Goal: Task Accomplishment & Management: Manage account settings

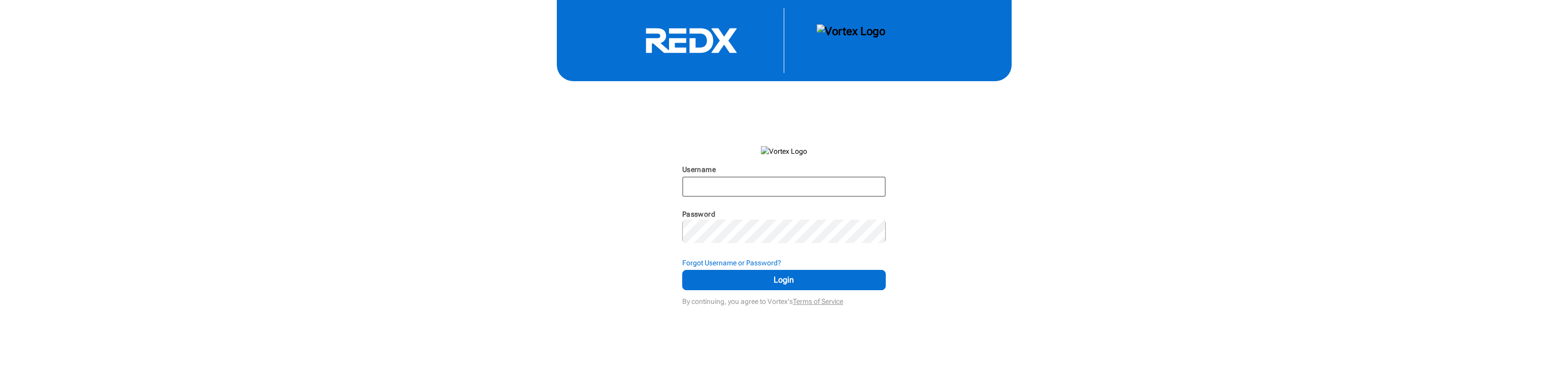
click at [756, 196] on input "Username" at bounding box center [784, 187] width 201 height 18
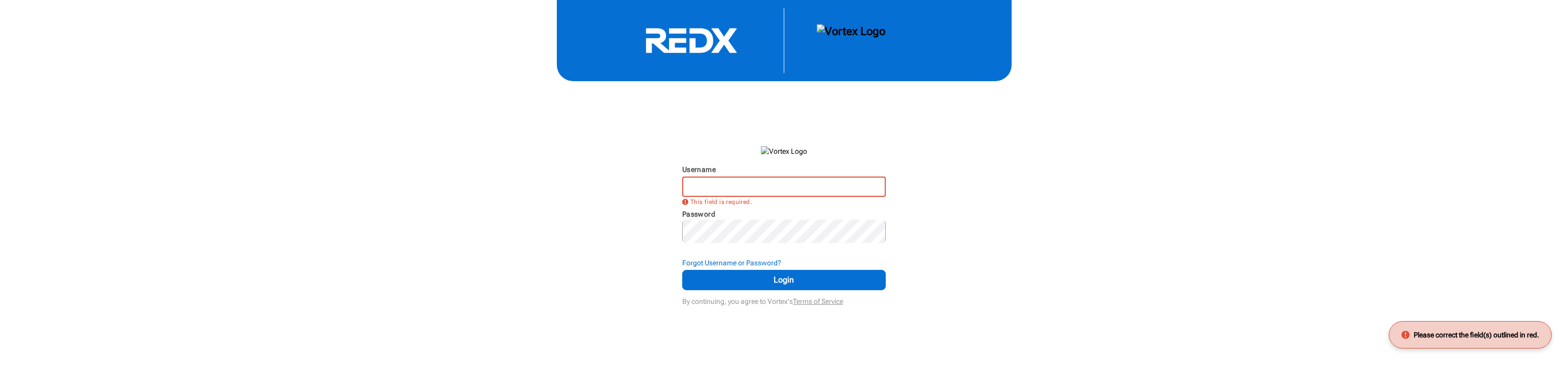
click at [805, 196] on input "Username" at bounding box center [784, 187] width 201 height 18
type input "mglatfelter"
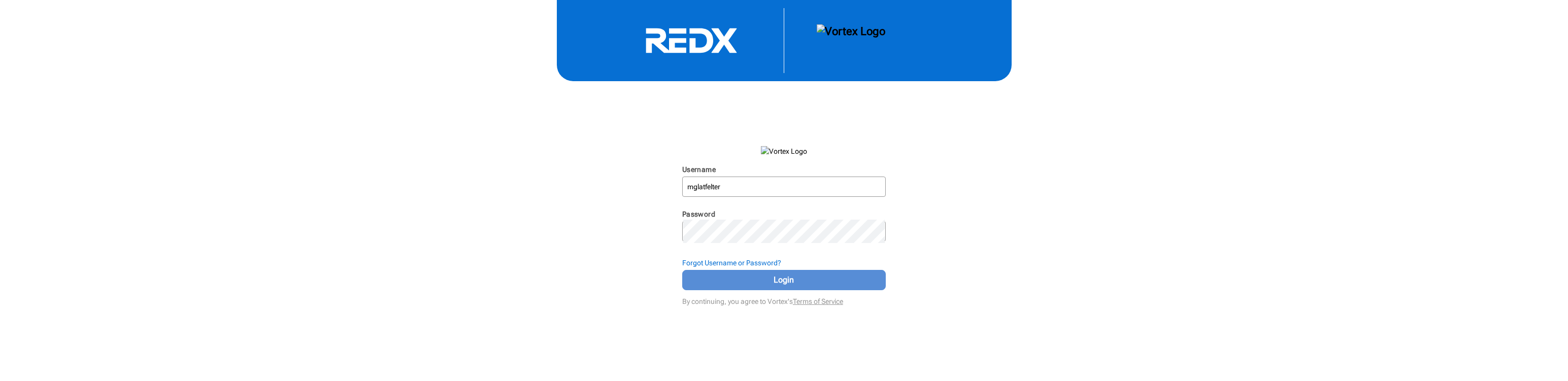
click at [768, 286] on span "Login" at bounding box center [784, 280] width 178 height 12
click at [852, 308] on form "Username mglatfelter N/A Password N/A Forgot Username or Password? Login By con…" at bounding box center [784, 211] width 203 height 195
click at [663, 299] on div "Username mglatfelter N/A Password N/A Forgot Username or Password? Login By con…" at bounding box center [784, 154] width 1568 height 308
click at [962, 308] on div "Username mglatfelter N/A Password N/A Forgot Username or Password? Login By con…" at bounding box center [784, 154] width 1568 height 308
click at [842, 286] on span "Login" at bounding box center [784, 280] width 178 height 12
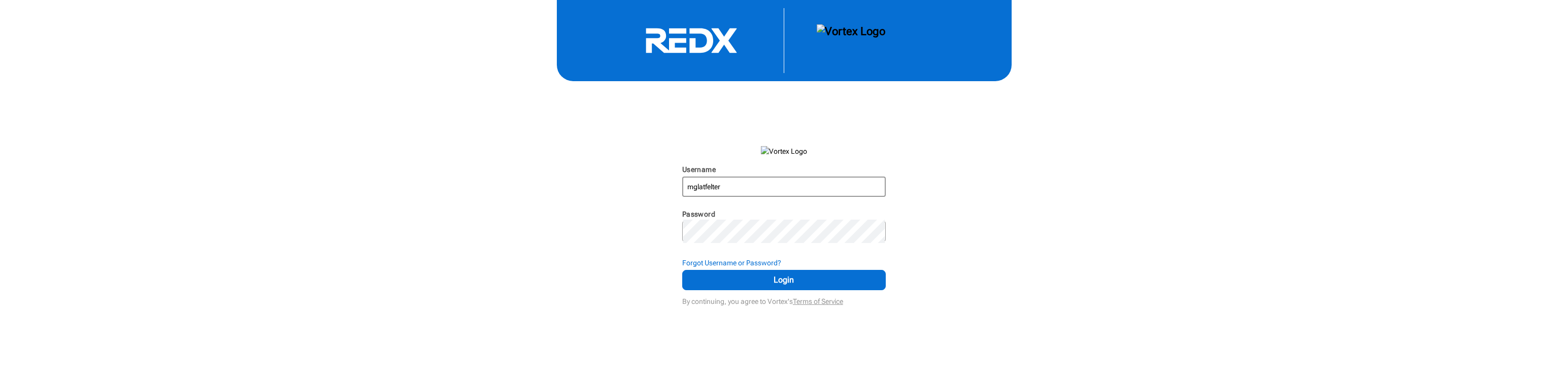
scroll to position [4, 0]
click at [773, 267] on strong "Forgot Username or Password?" at bounding box center [731, 262] width 99 height 8
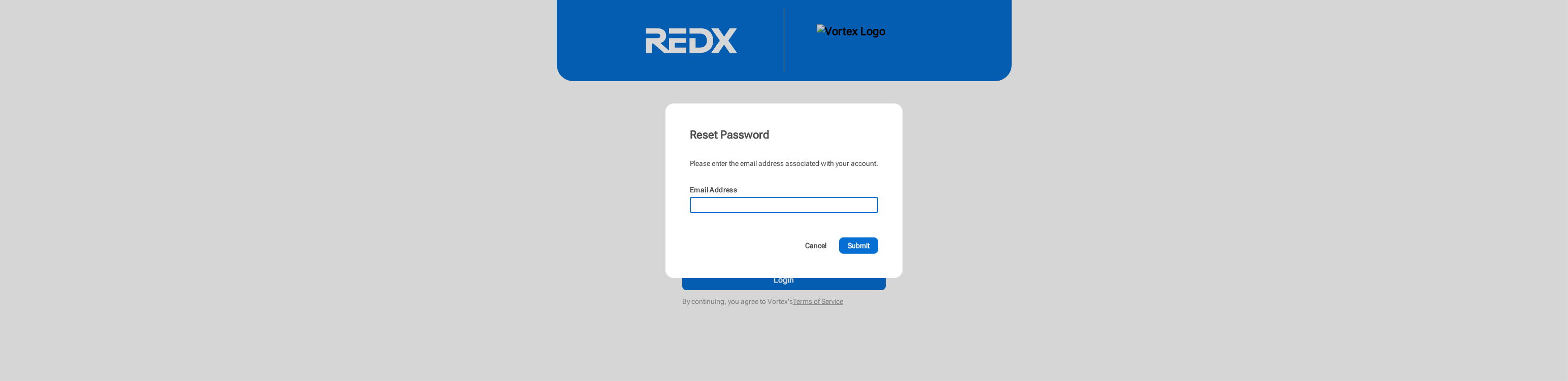
click at [765, 212] on input "Email Address" at bounding box center [784, 205] width 186 height 14
type input "glatfeltermike@yahoo.com"
click at [870, 251] on span "Submit" at bounding box center [859, 246] width 22 height 10
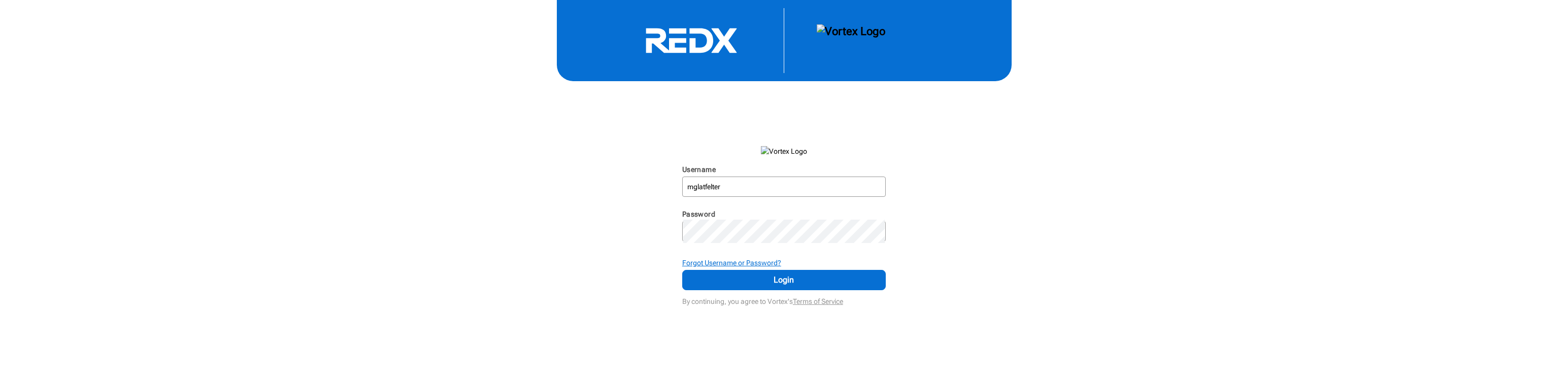
click at [781, 267] on strong "Forgot Username or Password?" at bounding box center [731, 262] width 99 height 8
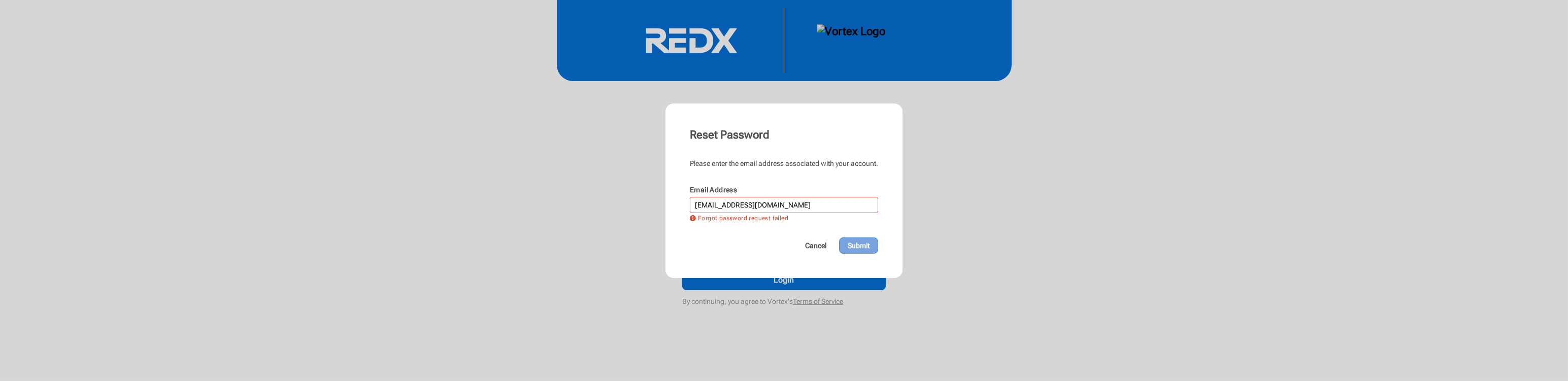
click at [870, 251] on span "Submit" at bounding box center [859, 246] width 22 height 10
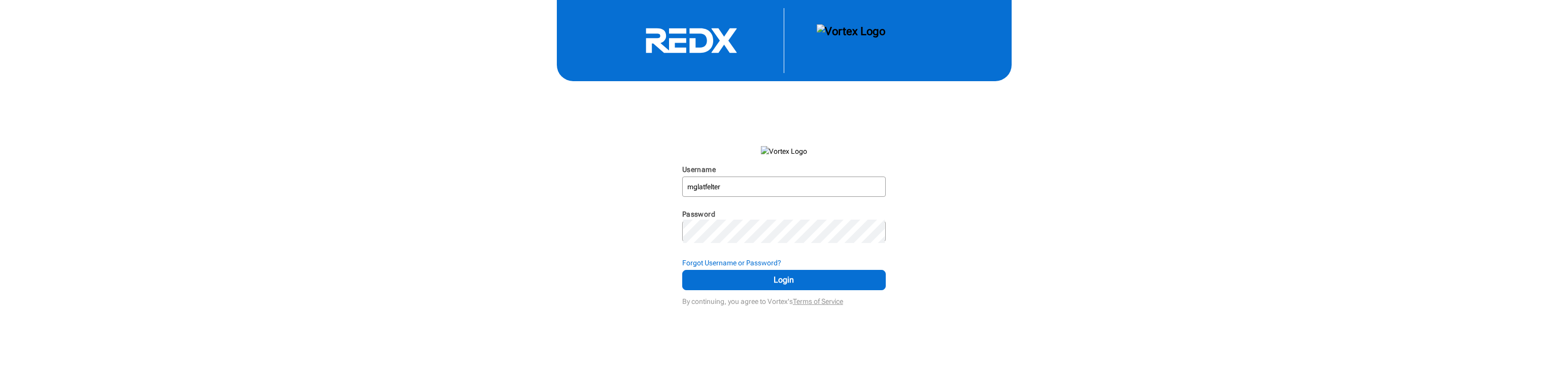
scroll to position [0, 0]
click at [772, 267] on strong "Forgot Username or Password?" at bounding box center [731, 262] width 99 height 8
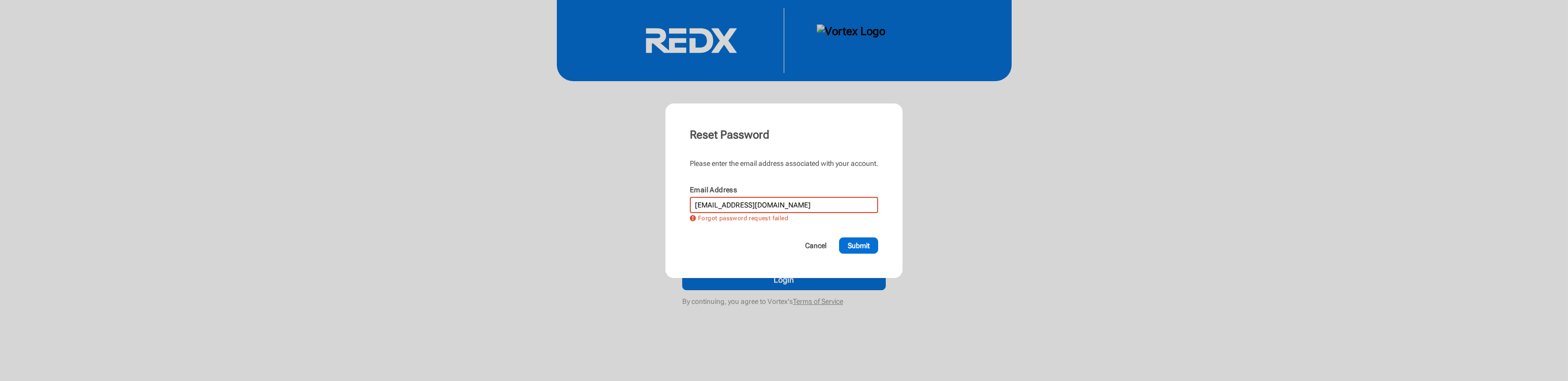
drag, startPoint x: 779, startPoint y: 210, endPoint x: 526, endPoint y: 284, distance: 263.6
click at [556, 257] on div "Reset Password Please enter the email address associated with your account. Ema…" at bounding box center [784, 190] width 1568 height 381
type input "michaelglatfelter@kw.com"
click at [870, 251] on span "Submit" at bounding box center [859, 246] width 22 height 10
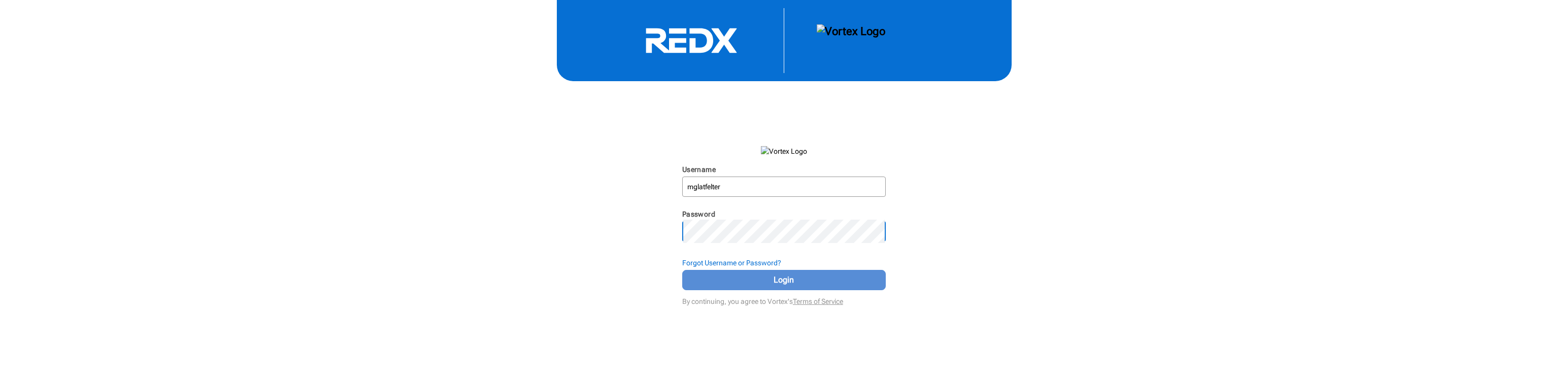
click at [759, 286] on span "Login" at bounding box center [784, 280] width 178 height 12
click at [849, 308] on form "Username mglatfelter N/A Password N/A Forgot Username or Password? Login By con…" at bounding box center [784, 211] width 203 height 195
click at [765, 286] on span "Login" at bounding box center [784, 280] width 178 height 12
click at [728, 267] on strong "Forgot Username or Password?" at bounding box center [731, 262] width 99 height 8
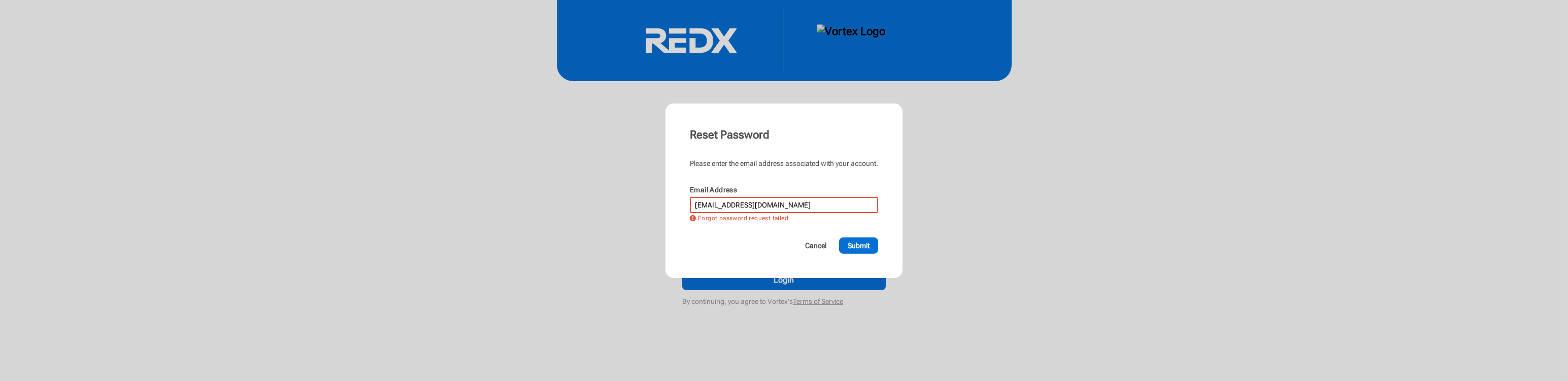
drag, startPoint x: 785, startPoint y: 208, endPoint x: 513, endPoint y: 234, distance: 273.2
click at [568, 218] on div "Reset Password Please enter the email address associated with your account. Ema…" at bounding box center [784, 190] width 1568 height 381
type input "glatfeltermike@yahoo.com"
click at [854, 278] on div "Reset Password Please enter the email address associated with your account. Ema…" at bounding box center [784, 191] width 237 height 175
click at [870, 251] on span "Submit" at bounding box center [859, 246] width 22 height 10
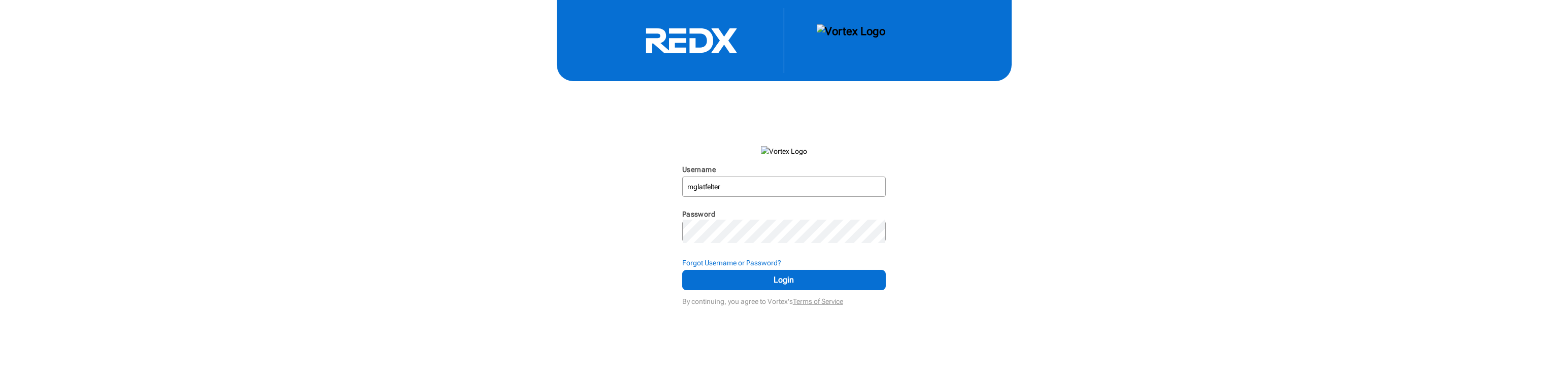
scroll to position [4, 0]
click at [825, 196] on input "Username" at bounding box center [784, 187] width 201 height 18
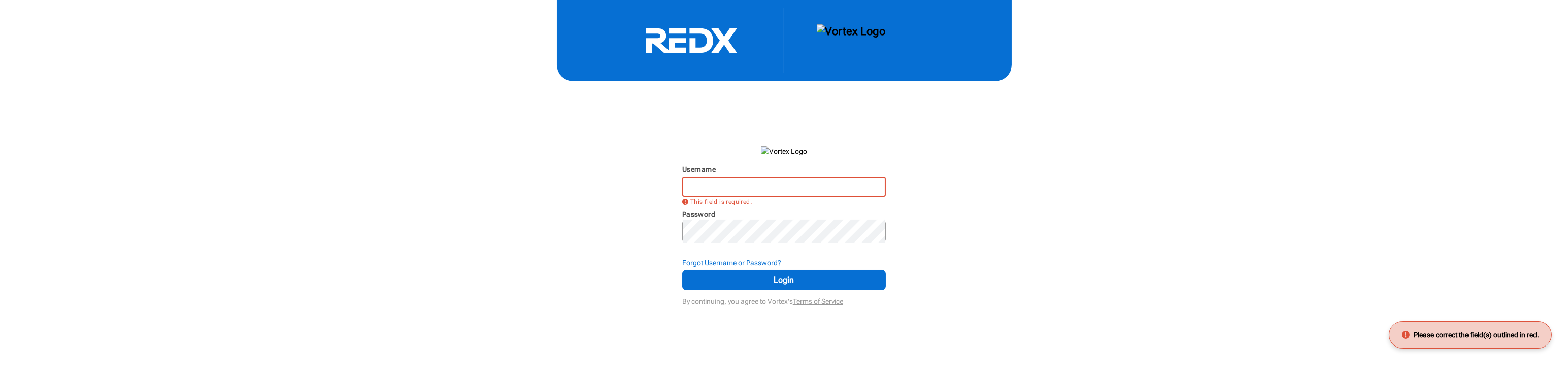
click at [793, 196] on input "Username" at bounding box center [784, 187] width 201 height 18
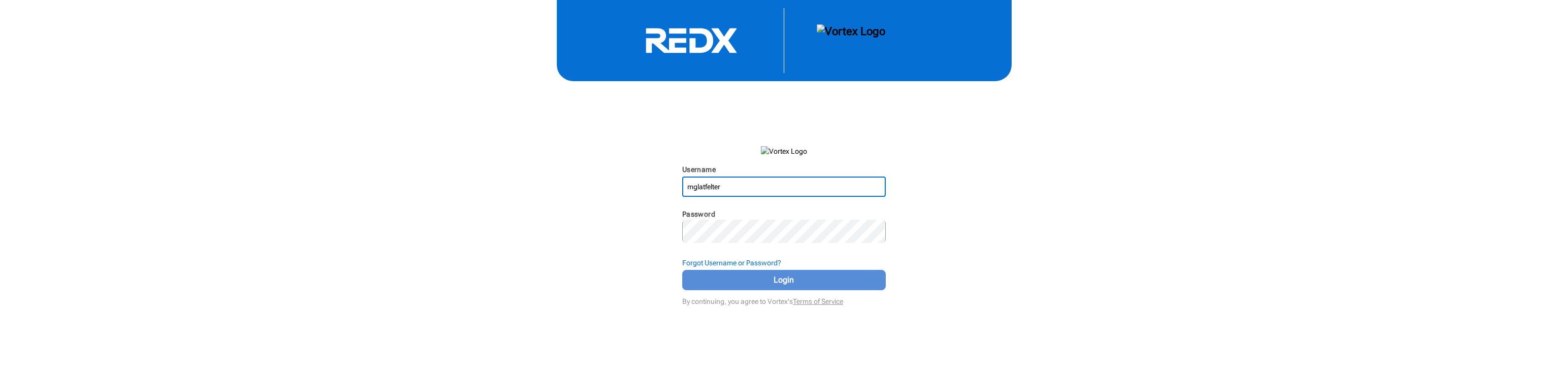
type input "mglatfelter"
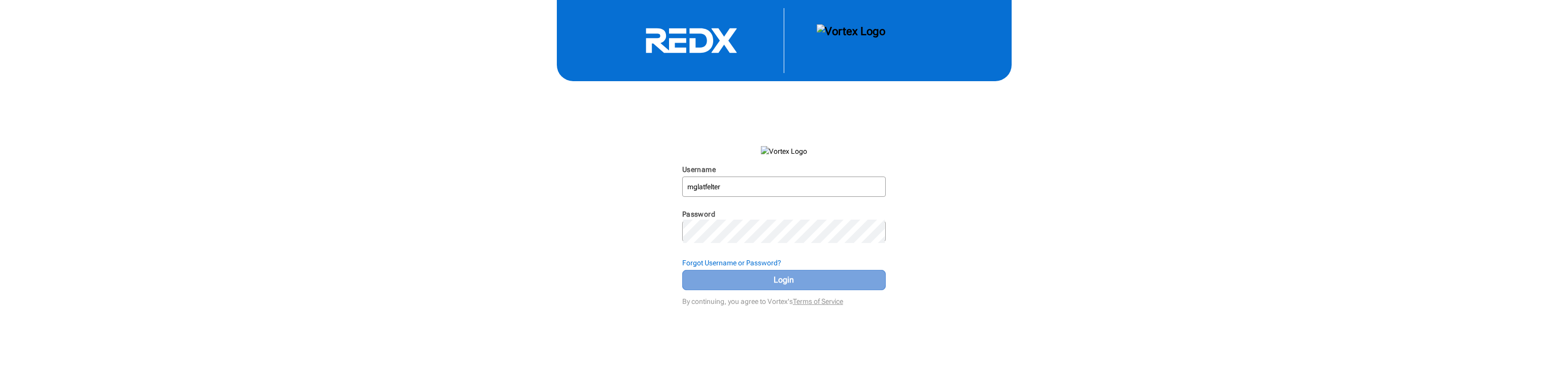
click at [796, 286] on span "Login" at bounding box center [784, 280] width 178 height 12
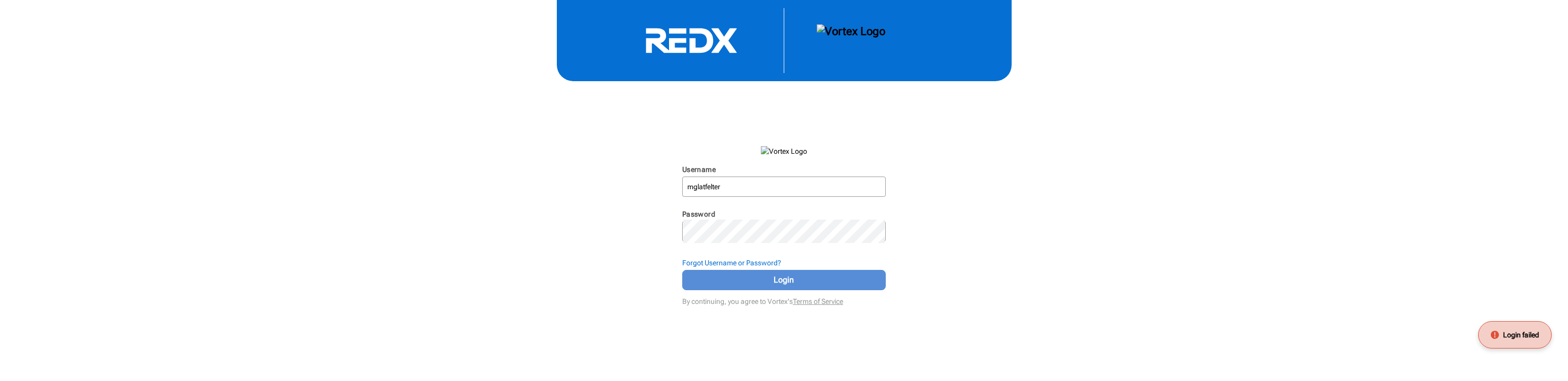
scroll to position [4, 0]
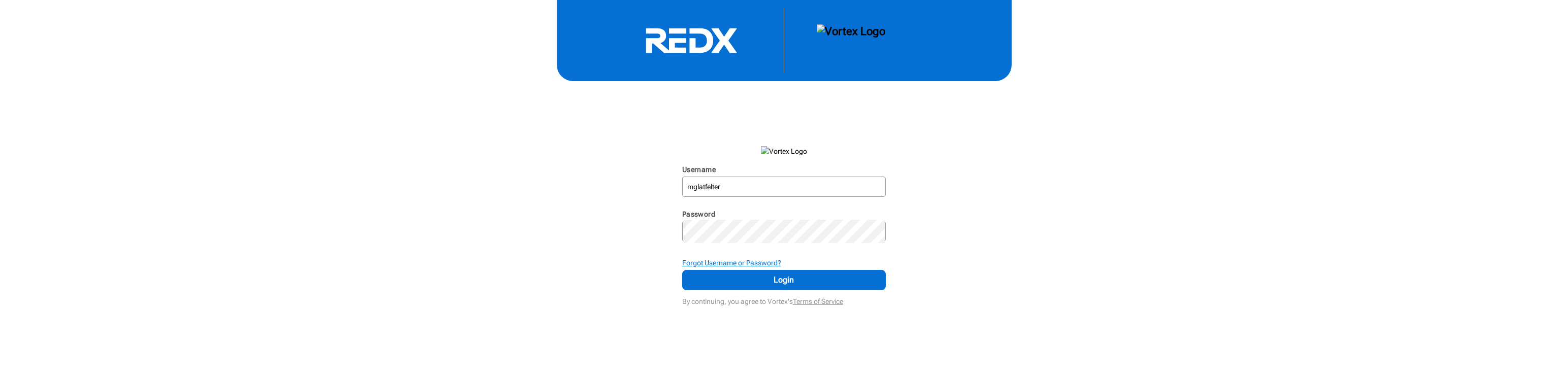
click at [781, 267] on strong "Forgot Username or Password?" at bounding box center [731, 262] width 99 height 8
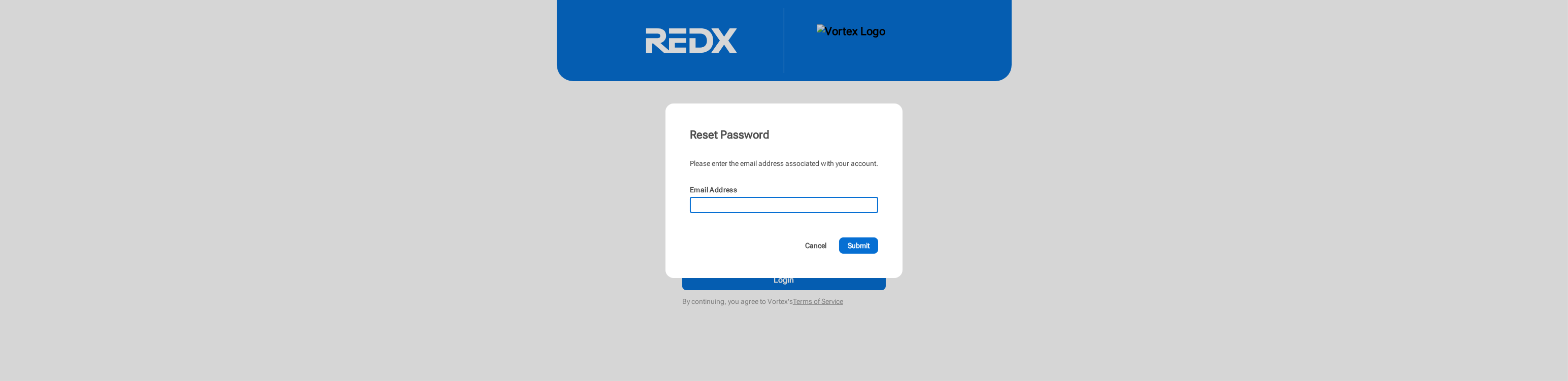
click at [743, 212] on input "Email Address" at bounding box center [784, 205] width 186 height 14
type input "glatfeltermike@yahoo.com"
click at [870, 251] on span "Submit" at bounding box center [859, 246] width 22 height 10
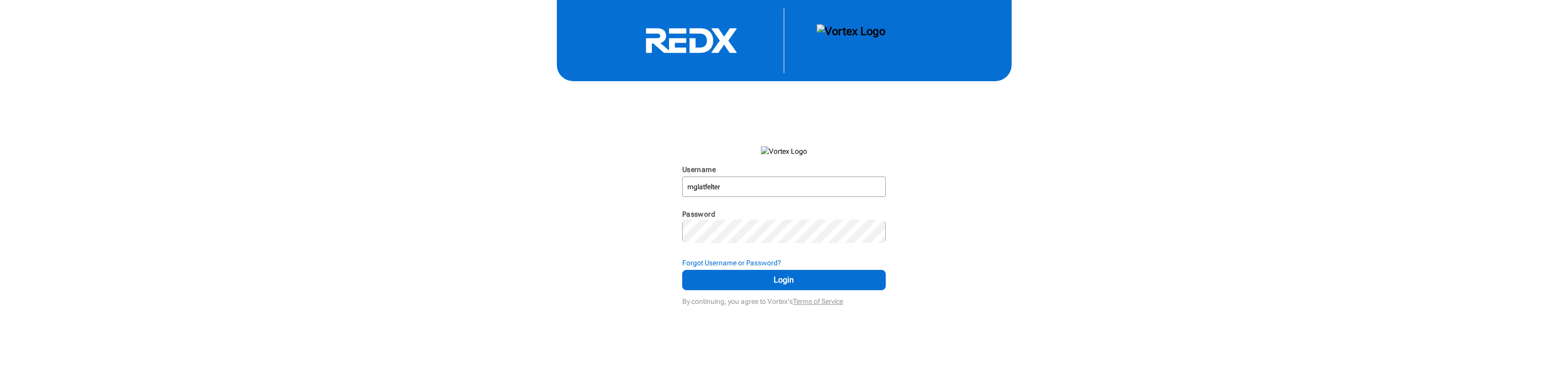
scroll to position [0, 0]
